Goal: Information Seeking & Learning: Learn about a topic

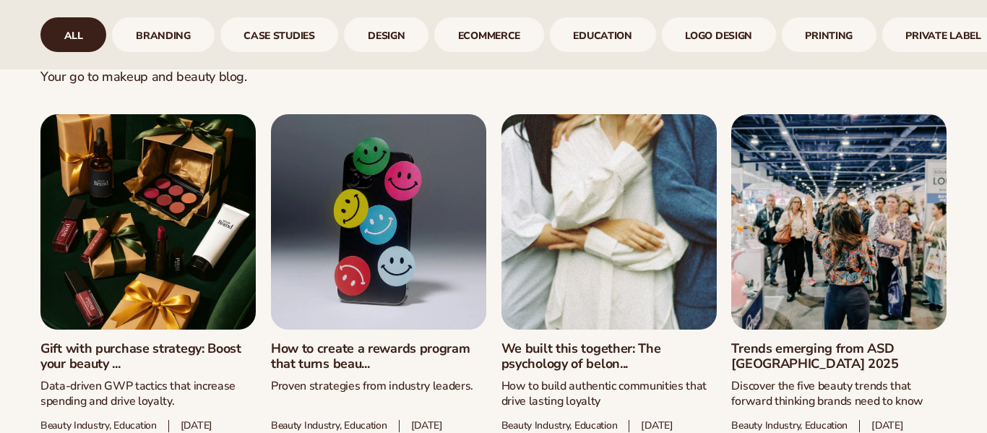
scroll to position [689, 0]
click at [224, 341] on link "Gift with purchase strategy: Boost your beauty ..." at bounding box center [147, 356] width 215 height 31
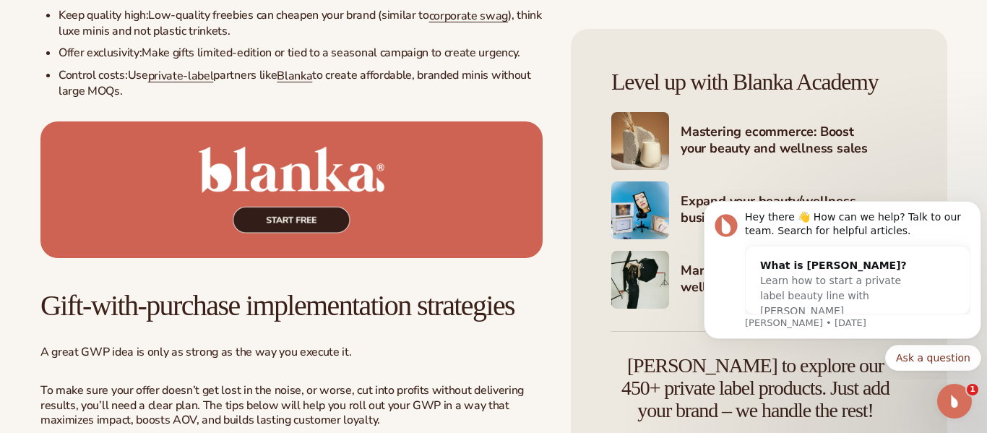
scroll to position [2578, 0]
